Goal: Connect with others: Connect with others

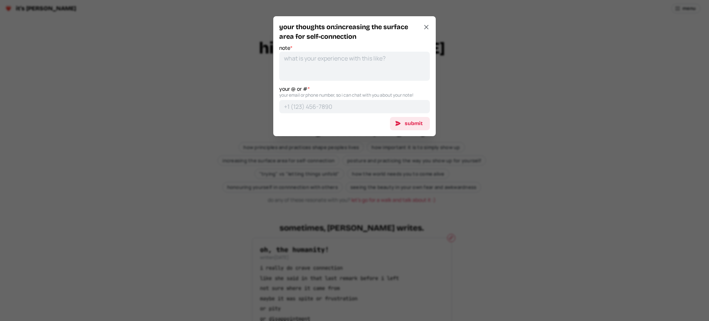
click at [278, 161] on div at bounding box center [354, 160] width 709 height 321
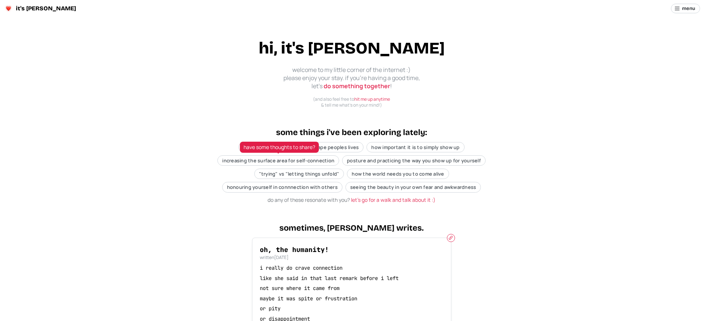
click at [278, 161] on span "increasing the surface area for self-connection" at bounding box center [278, 160] width 112 height 7
type textarea "x"
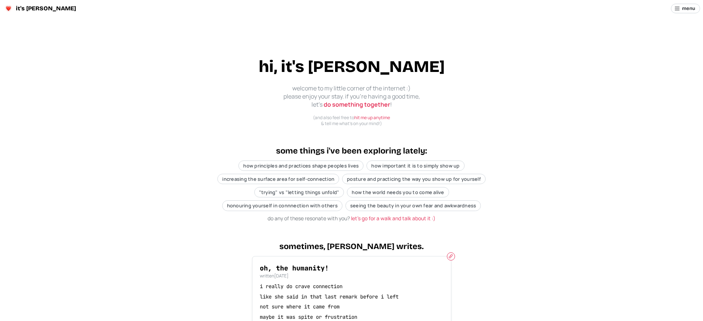
click at [278, 179] on span "increasing the surface area for self-connection" at bounding box center [278, 179] width 112 height 7
click at [278, 179] on div at bounding box center [351, 160] width 703 height 321
click at [278, 179] on span "increasing the surface area for self-connection" at bounding box center [278, 179] width 112 height 7
type textarea "x"
click at [278, 179] on div at bounding box center [351, 160] width 703 height 321
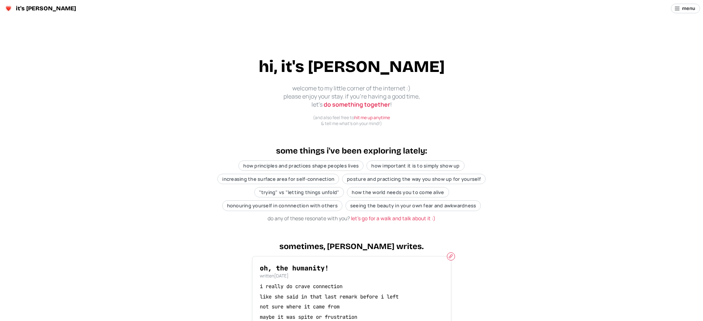
click at [351, 286] on p "i really do crave connection" at bounding box center [352, 286] width 184 height 7
click at [278, 179] on span "increasing the surface area for self-connection" at bounding box center [278, 179] width 112 height 7
click at [278, 179] on div at bounding box center [351, 160] width 703 height 321
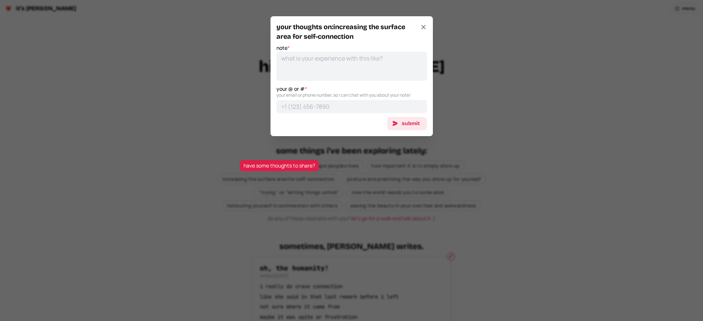
click at [278, 179] on div at bounding box center [351, 160] width 703 height 321
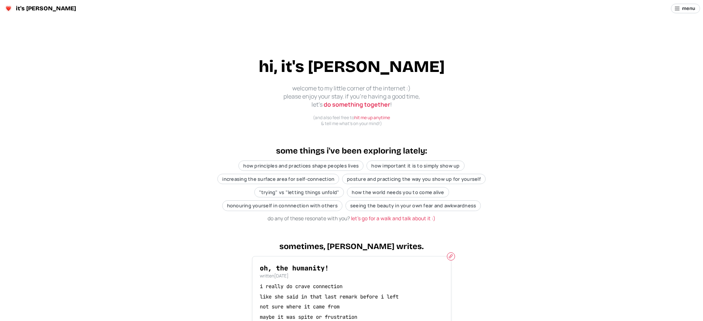
scroll to position [194, 0]
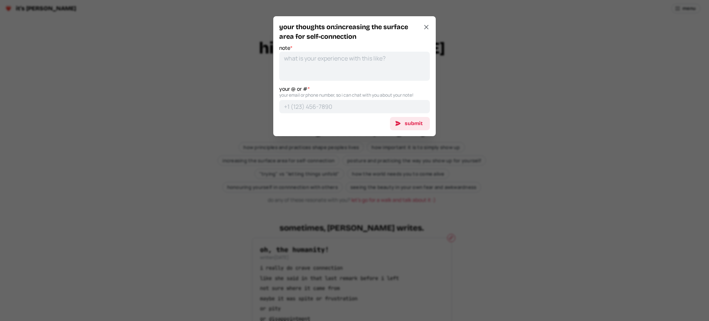
scroll to position [0, 0]
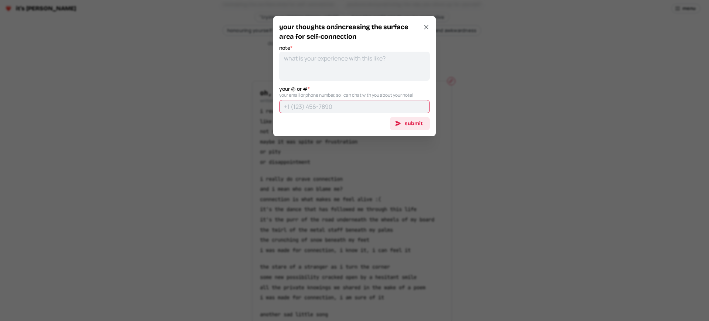
click at [351, 111] on input "your @ or # *" at bounding box center [354, 106] width 151 height 13
type textarea "x"
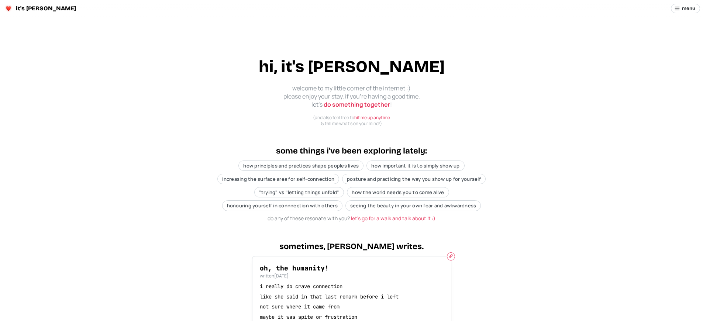
click at [351, 286] on p "i really do crave connection" at bounding box center [352, 286] width 184 height 7
click at [278, 179] on span "increasing the surface area for self-connection" at bounding box center [278, 179] width 112 height 7
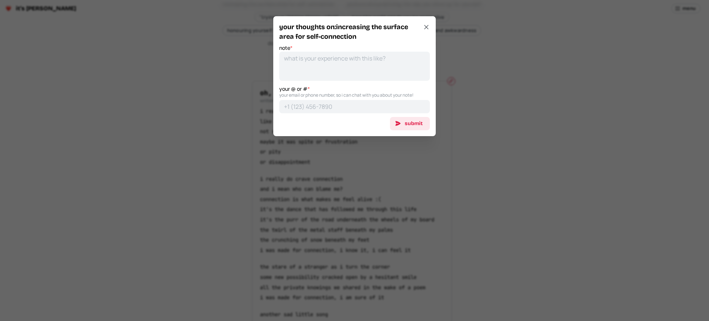
scroll to position [18, 0]
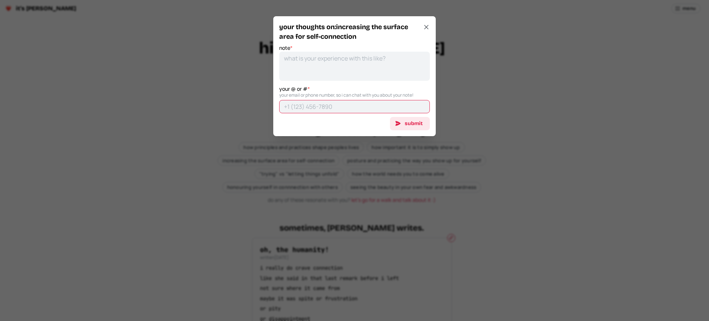
click at [351, 111] on input "your @ or # *" at bounding box center [354, 106] width 151 height 13
type textarea "x"
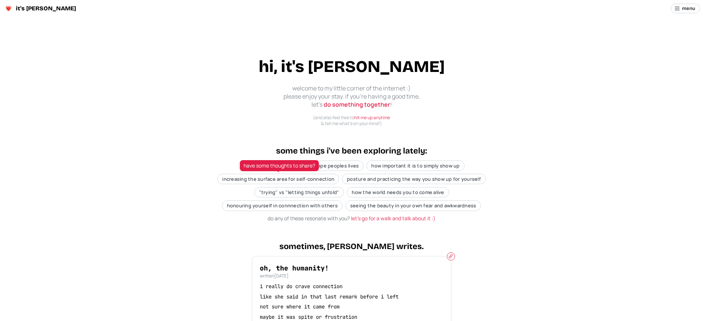
click at [278, 179] on span "increasing the surface area for self-connection" at bounding box center [278, 179] width 112 height 7
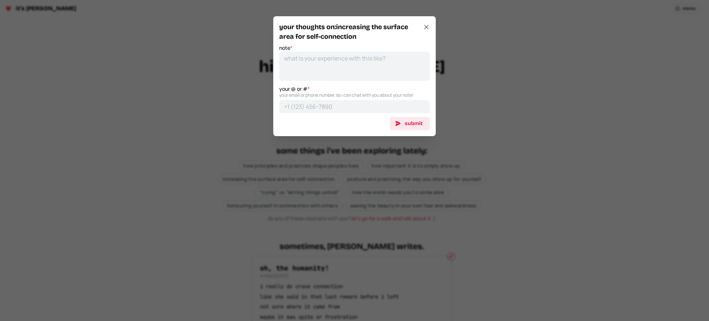
scroll to position [175, 0]
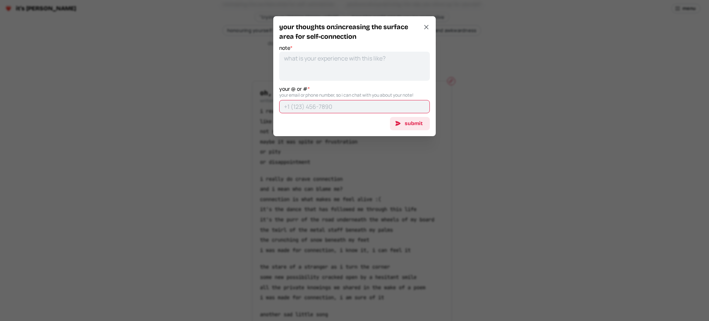
click at [351, 111] on input "your @ or # *" at bounding box center [354, 106] width 151 height 13
type textarea "x"
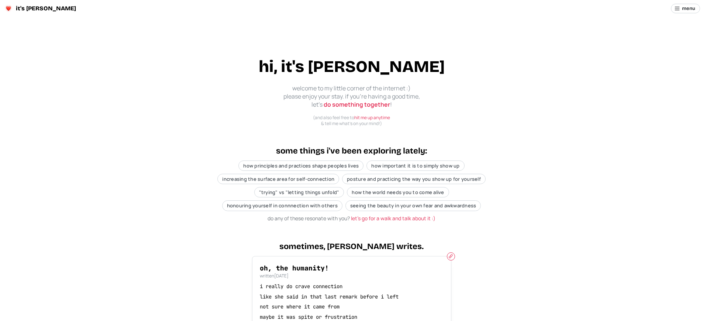
click at [351, 286] on p "i really do crave connection" at bounding box center [352, 286] width 184 height 7
click at [278, 179] on span "increasing the surface area for self-connection" at bounding box center [278, 179] width 112 height 7
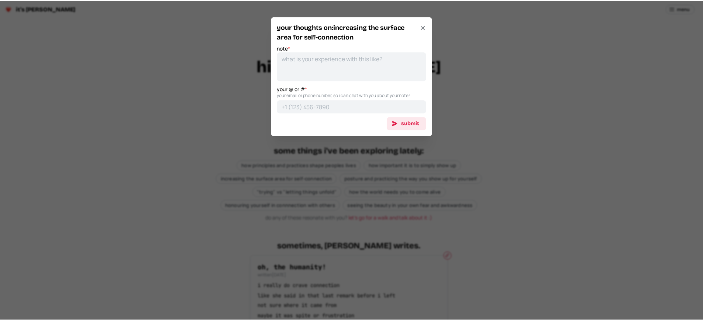
scroll to position [175, 0]
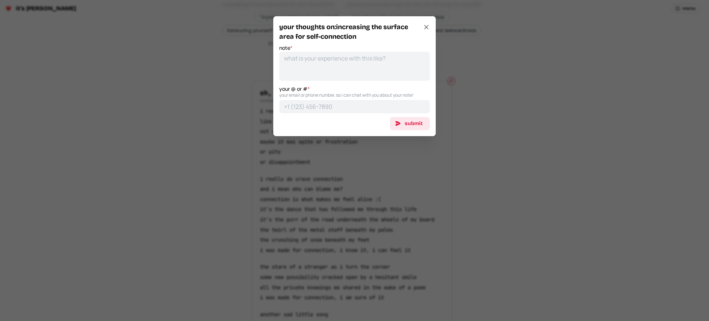
click at [351, 179] on div at bounding box center [354, 160] width 709 height 321
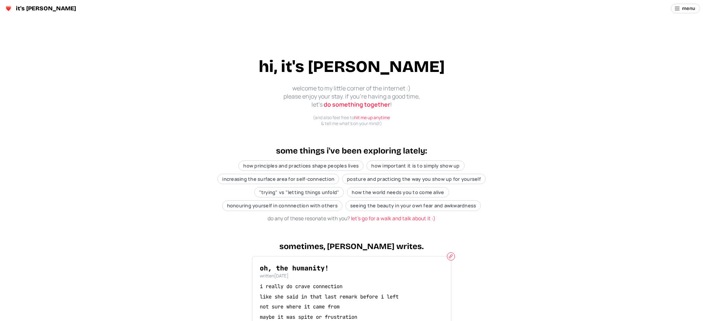
scroll to position [194, 0]
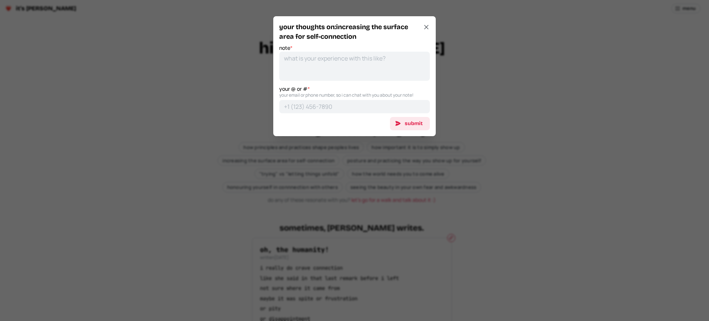
scroll to position [175, 0]
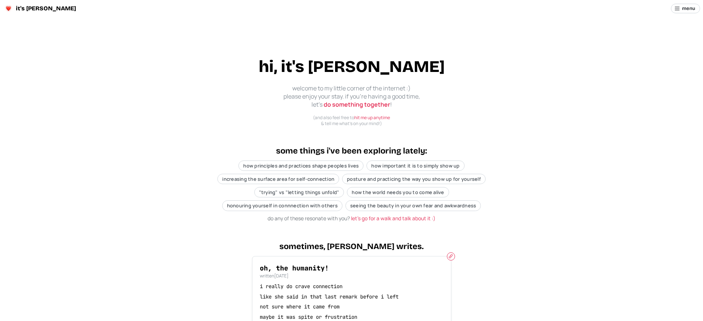
click at [351, 286] on p "i really do crave connection" at bounding box center [352, 286] width 184 height 7
click at [278, 179] on span "increasing the surface area for self-connection" at bounding box center [278, 179] width 112 height 7
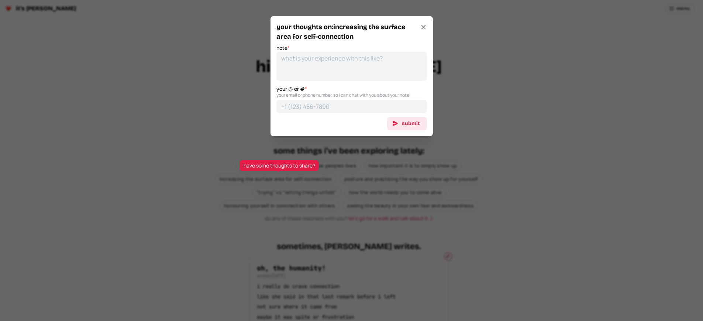
click at [351, 161] on div at bounding box center [351, 160] width 703 height 321
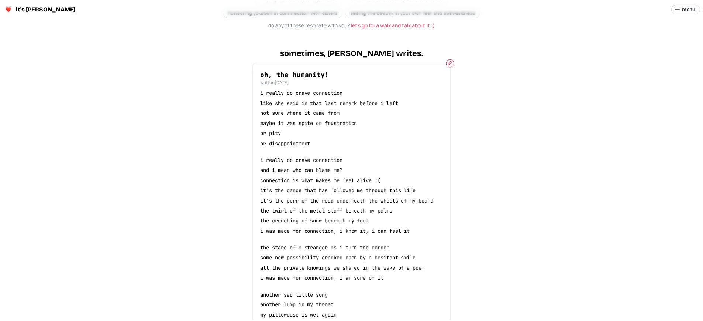
scroll to position [194, 0]
